Goal: Use online tool/utility

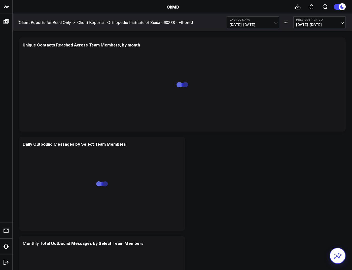
click at [334, 255] on icon at bounding box center [337, 256] width 8 height 8
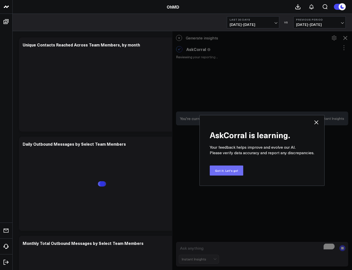
click at [235, 175] on button "Got it. Let's go!" at bounding box center [226, 171] width 33 height 10
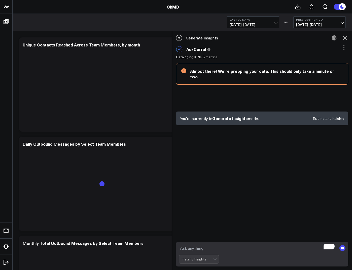
click at [215, 257] on div "Instant Insights" at bounding box center [199, 259] width 40 height 9
click at [214, 260] on div "Instant Insights" at bounding box center [199, 259] width 40 height 9
click at [202, 260] on div "Instant Insights" at bounding box center [199, 259] width 40 height 9
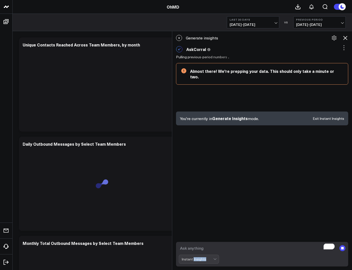
click at [345, 247] on rect "submit" at bounding box center [342, 249] width 6 height 6
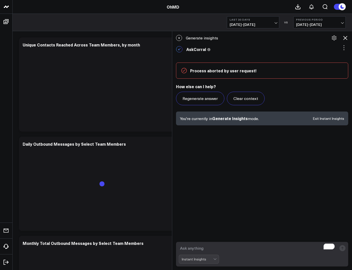
click at [212, 260] on div "Instant Insights" at bounding box center [197, 260] width 32 height 4
